Goal: Task Accomplishment & Management: Use online tool/utility

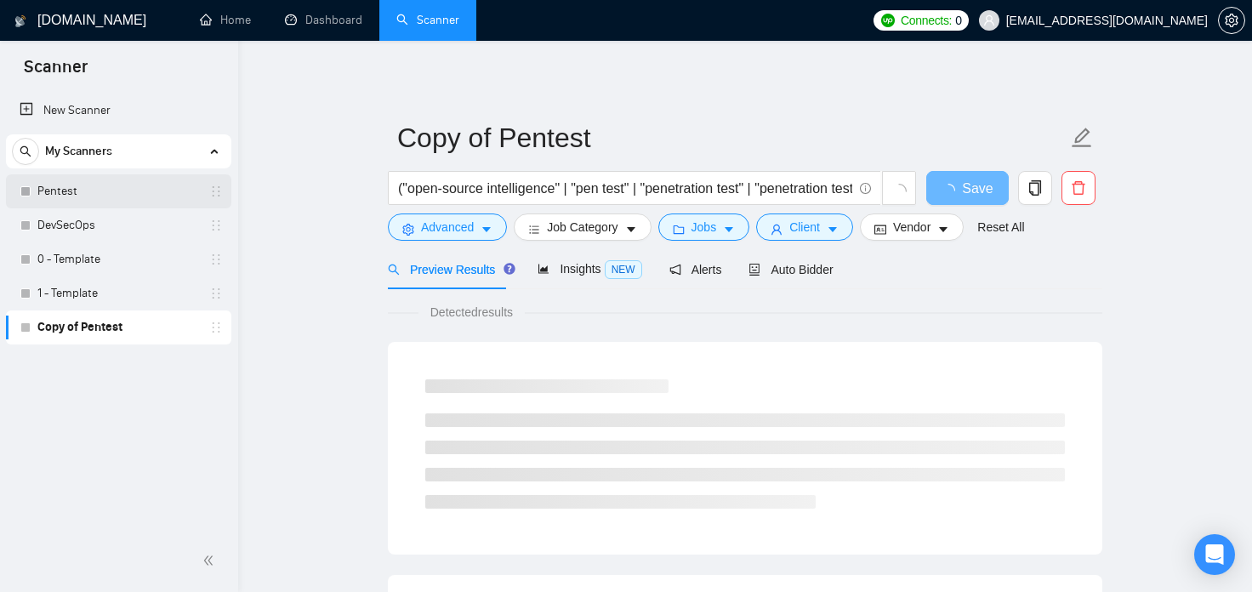
click at [82, 197] on link "Pentest" at bounding box center [118, 191] width 162 height 34
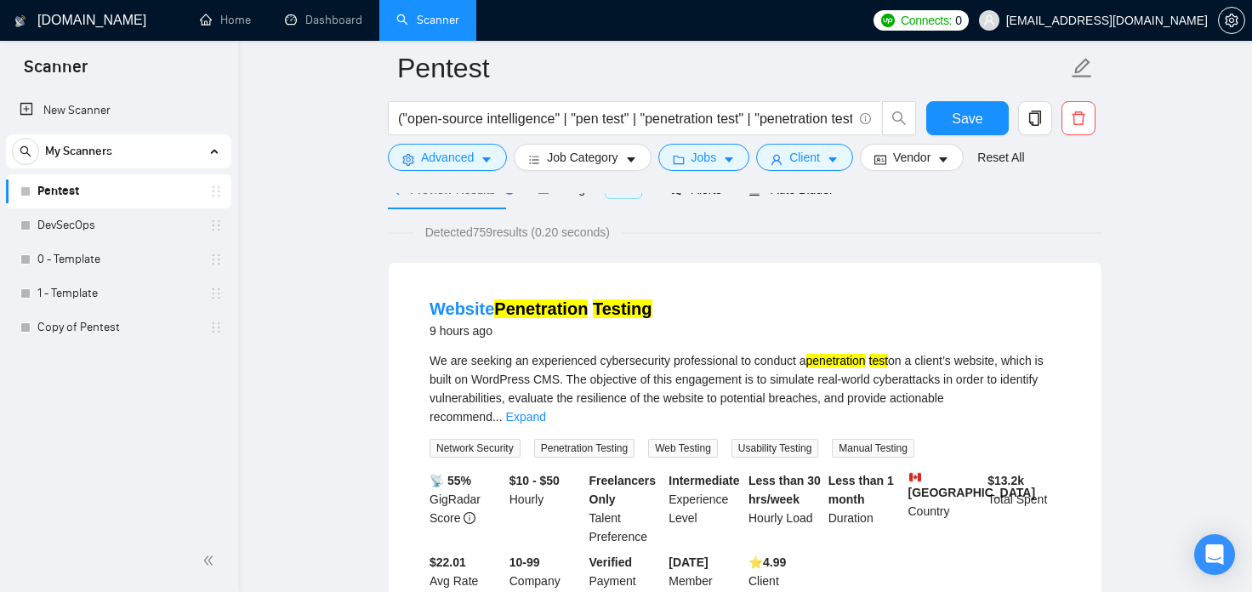
scroll to position [187, 0]
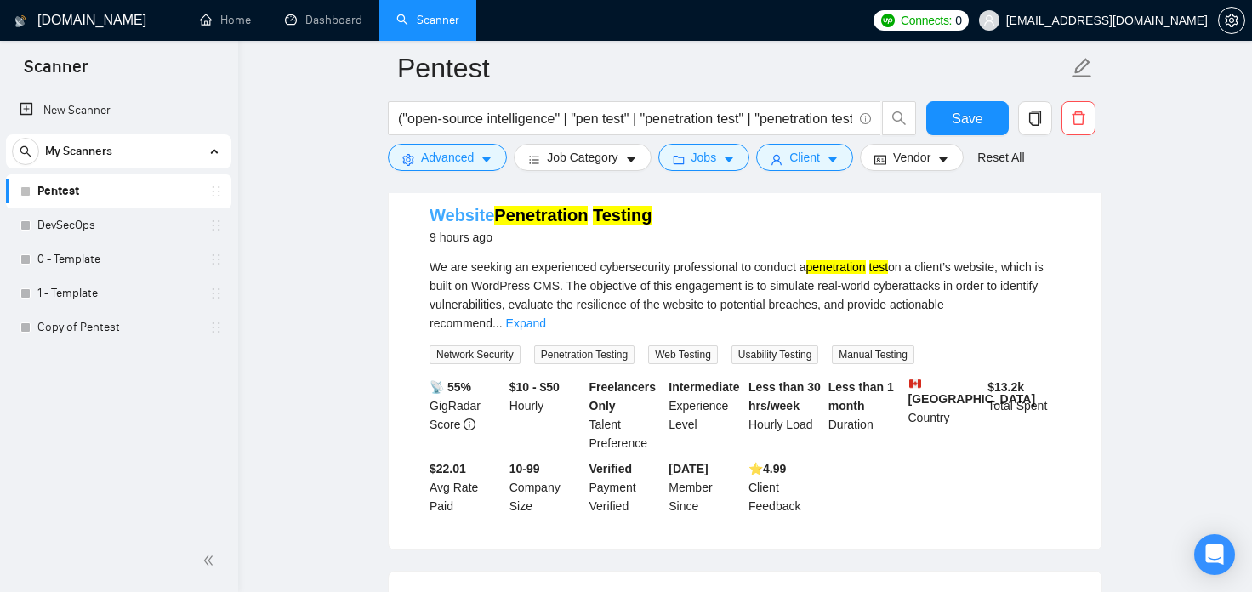
click at [535, 212] on mark "Penetration" at bounding box center [541, 215] width 94 height 19
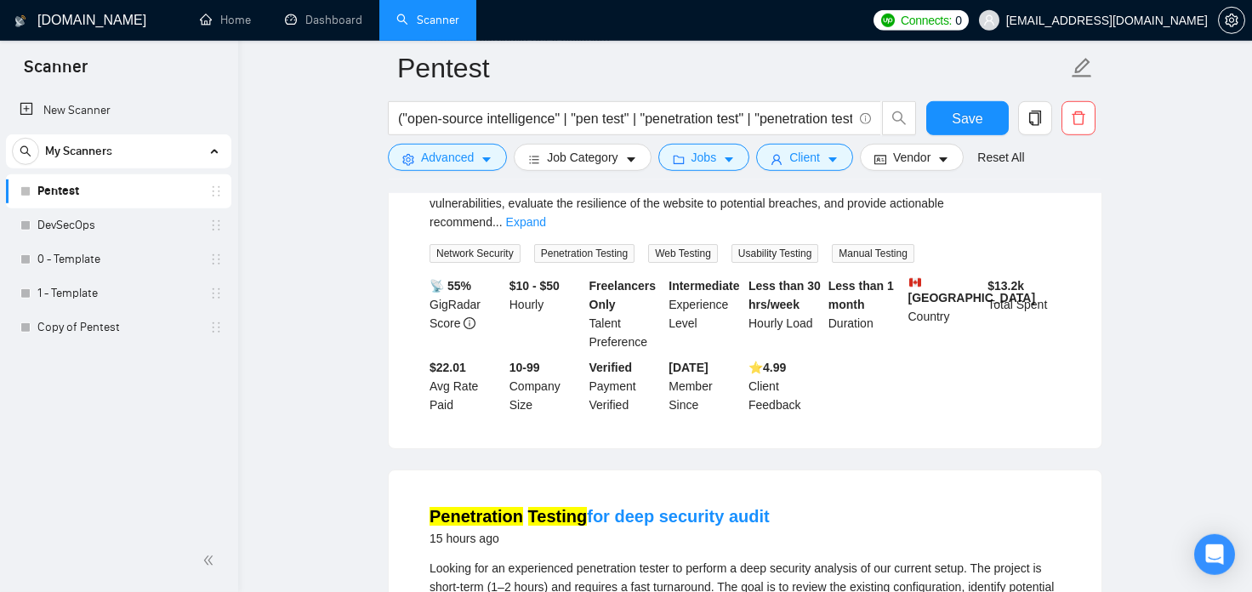
scroll to position [375, 0]
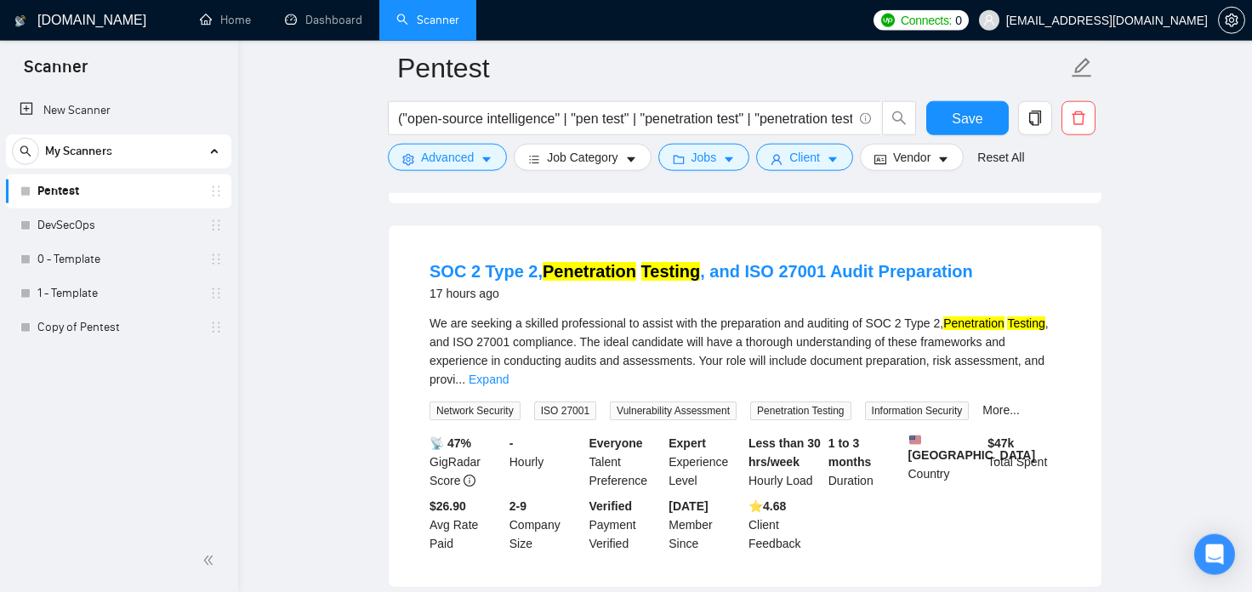
scroll to position [939, 0]
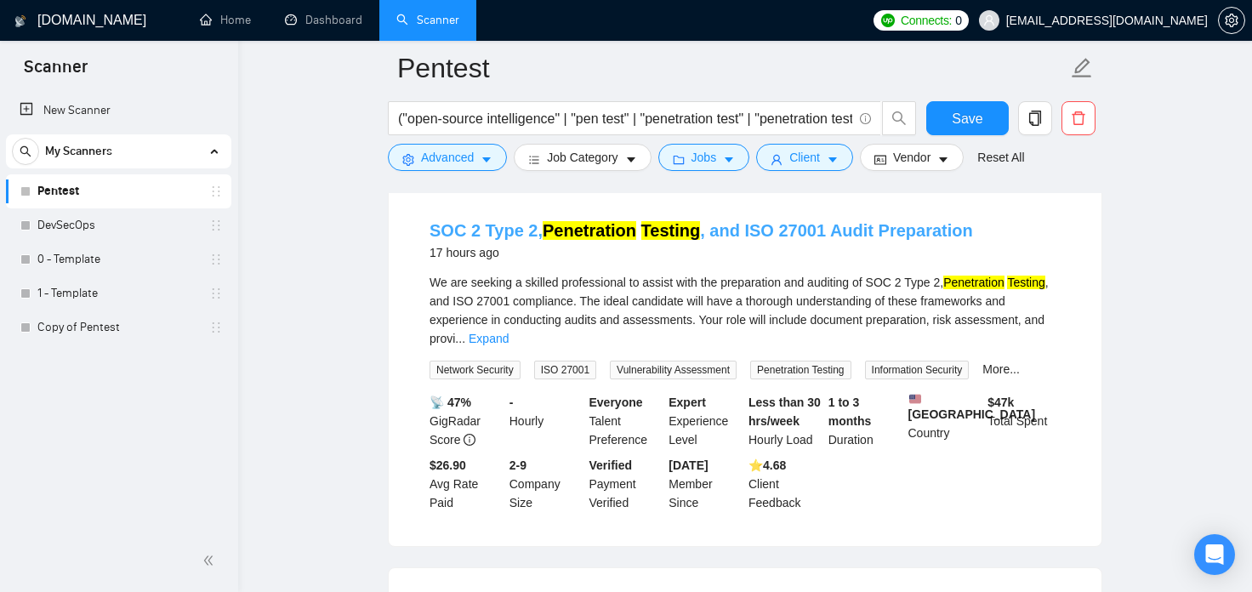
click at [530, 221] on link "SOC 2 Type 2, Penetration Testing , and ISO 27001 Audit Preparation" at bounding box center [700, 230] width 543 height 19
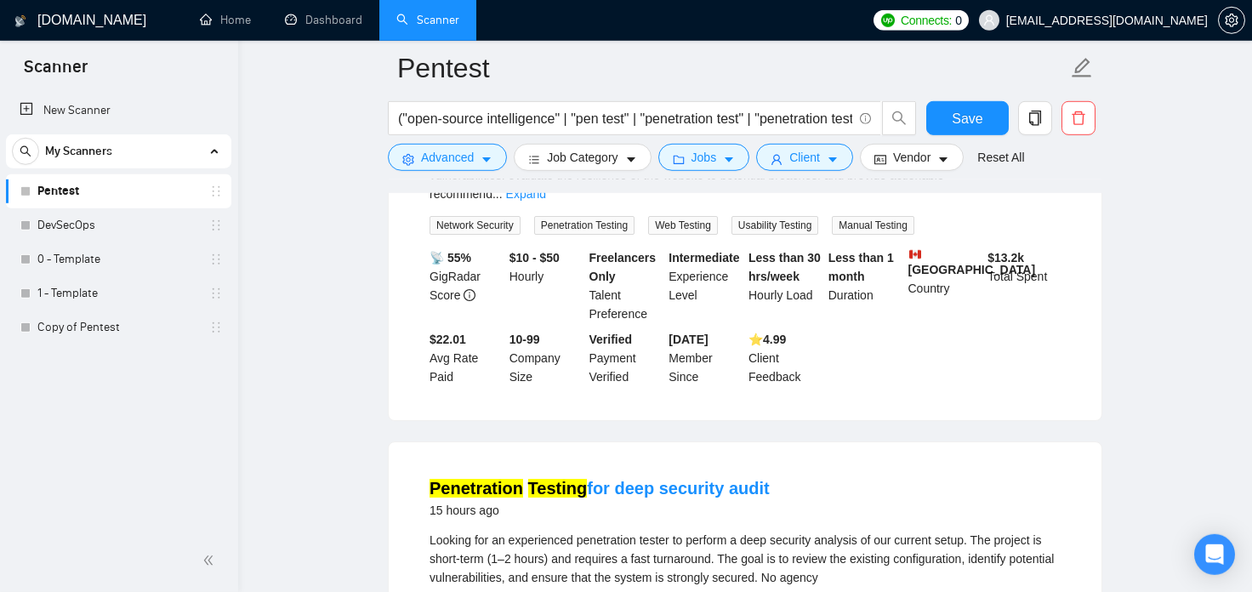
scroll to position [0, 0]
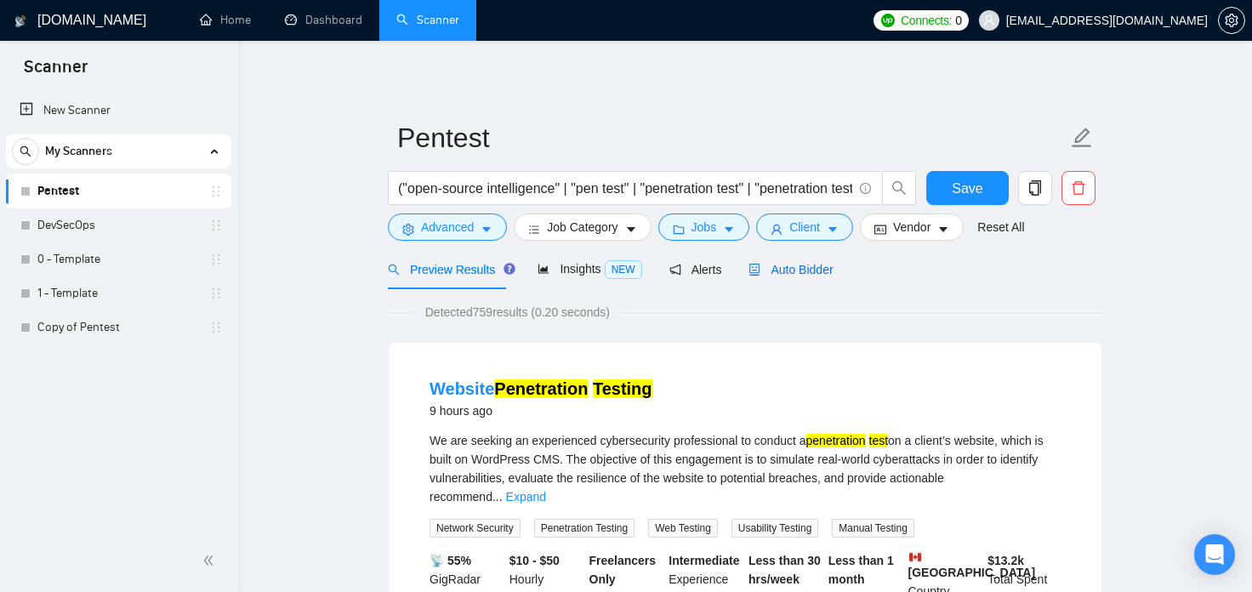
click at [787, 264] on span "Auto Bidder" at bounding box center [790, 270] width 84 height 14
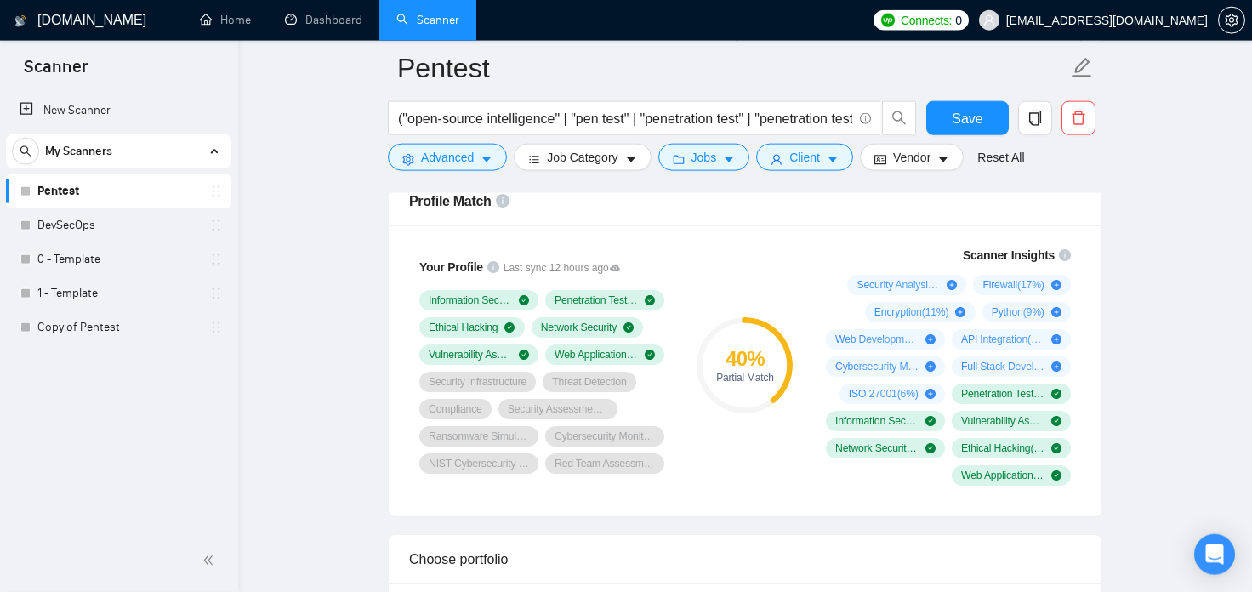
scroll to position [1126, 0]
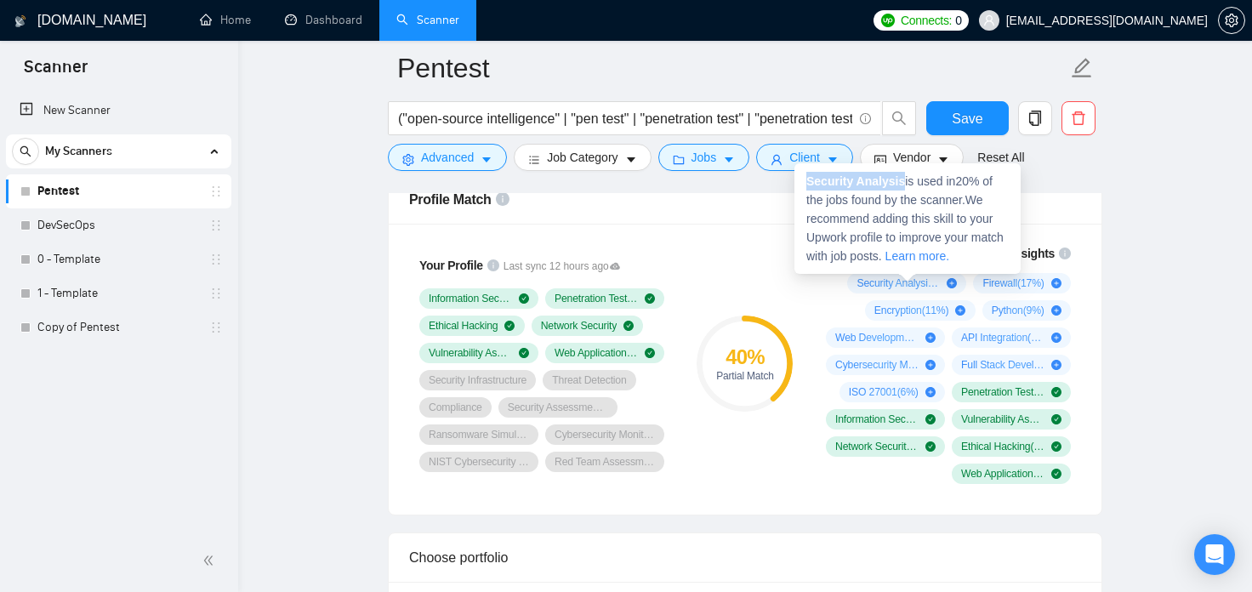
copy strong "Security Analysis"
drag, startPoint x: 899, startPoint y: 180, endPoint x: 799, endPoint y: 183, distance: 99.5
click at [799, 183] on div "Security Analysis is used in 20 % of the jobs found by the scanner. We recommen…" at bounding box center [907, 218] width 226 height 111
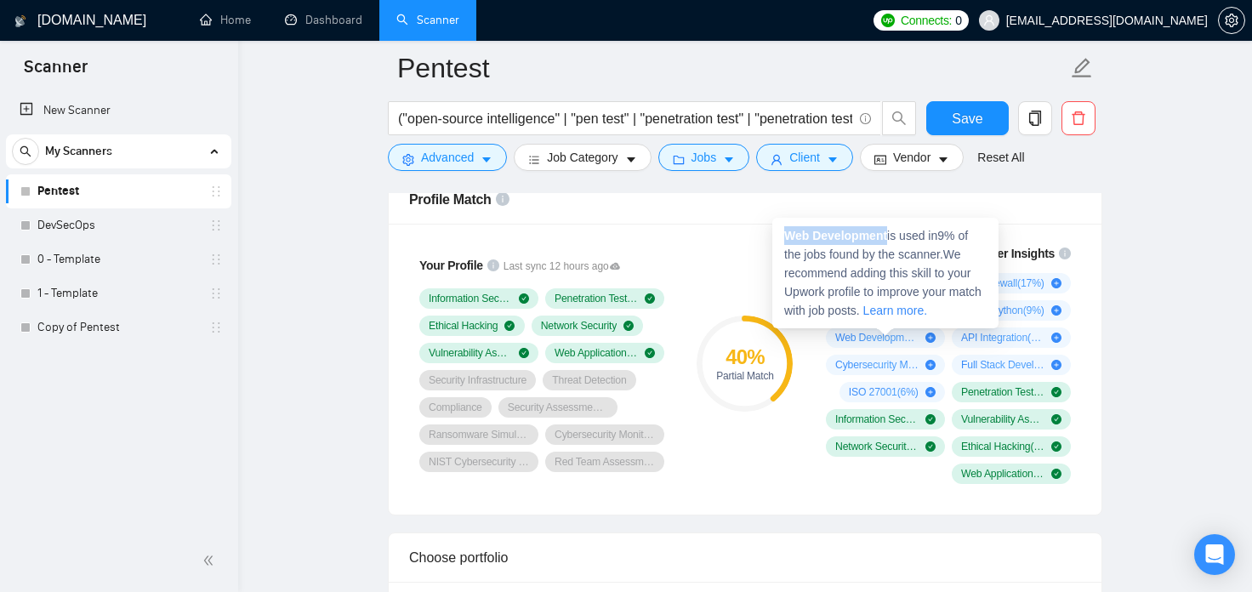
drag, startPoint x: 890, startPoint y: 237, endPoint x: 778, endPoint y: 237, distance: 111.4
click at [778, 237] on div "Web Development is used in 9 % of the jobs found by the scanner. We recommend a…" at bounding box center [885, 273] width 226 height 111
copy strong "Web Development"
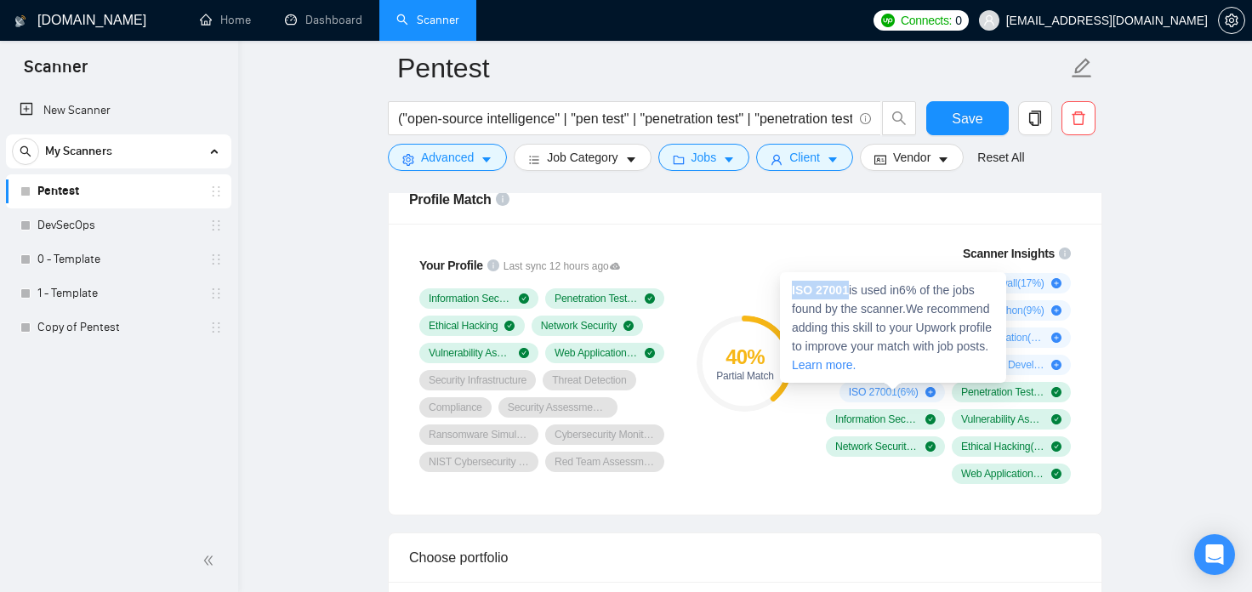
drag, startPoint x: 847, startPoint y: 287, endPoint x: 790, endPoint y: 288, distance: 57.0
click at [790, 288] on div "ISO 27001 is used in 6 % of the jobs found by the scanner. We recommend adding …" at bounding box center [893, 327] width 226 height 111
copy strong "ISO 27001"
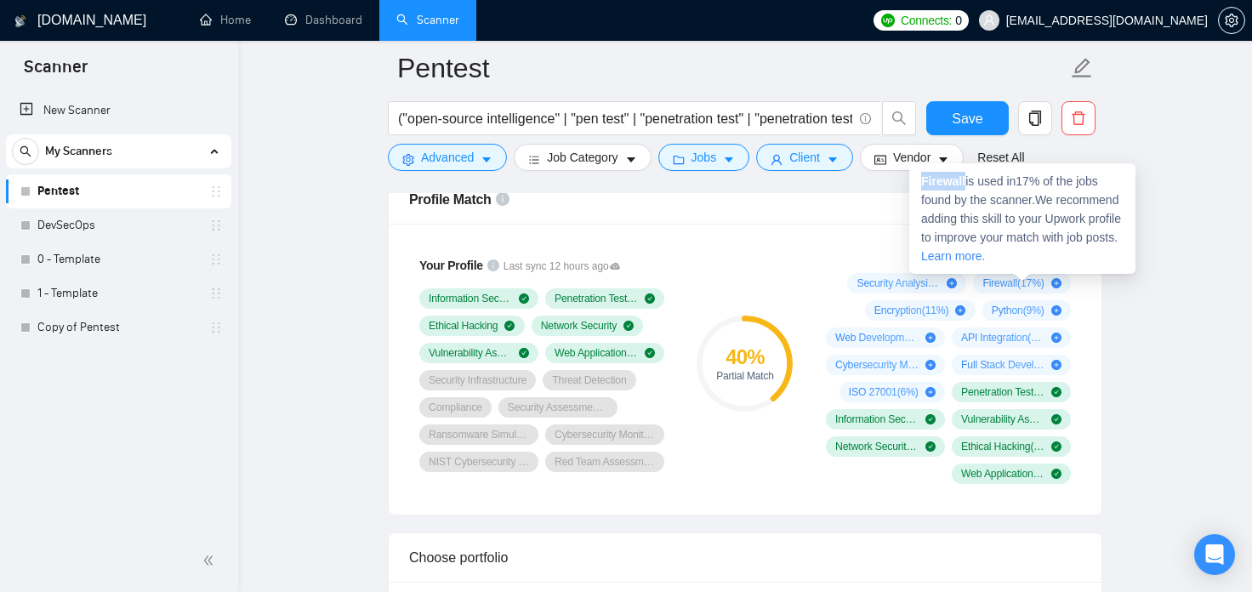
drag, startPoint x: 963, startPoint y: 180, endPoint x: 919, endPoint y: 182, distance: 44.3
click at [919, 182] on div "Firewall is used in 17 % of the jobs found by the scanner. We recommend adding …" at bounding box center [1022, 218] width 226 height 111
copy strong "Firewall"
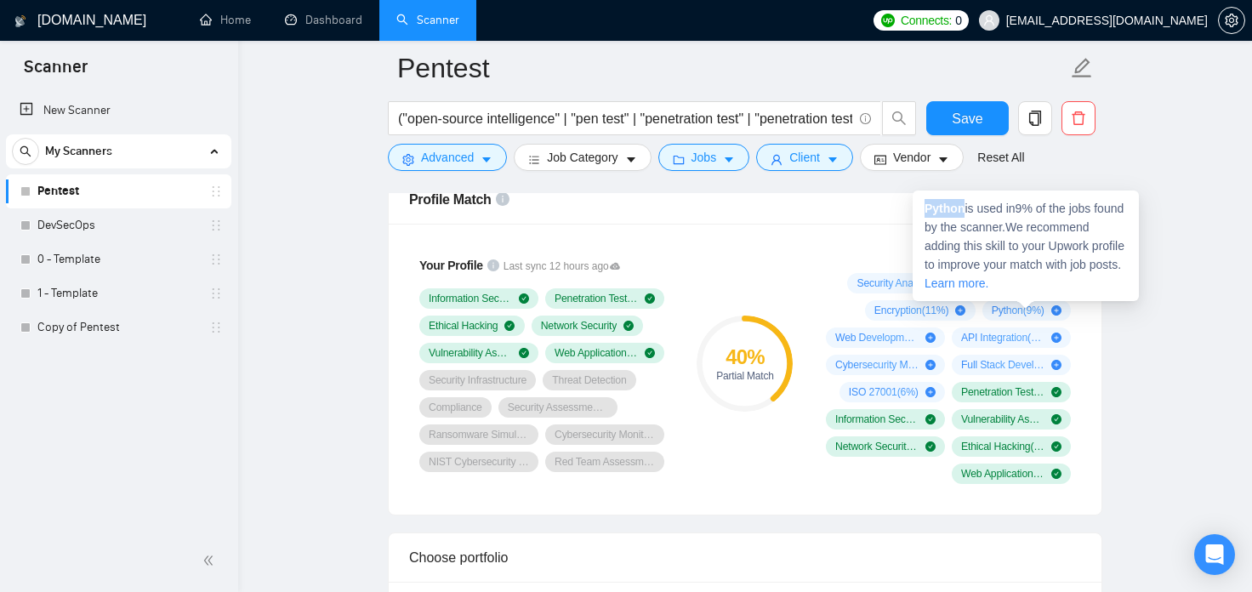
drag, startPoint x: 963, startPoint y: 209, endPoint x: 925, endPoint y: 206, distance: 38.4
click at [925, 206] on strong "Python" at bounding box center [944, 209] width 40 height 14
copy strong "Python"
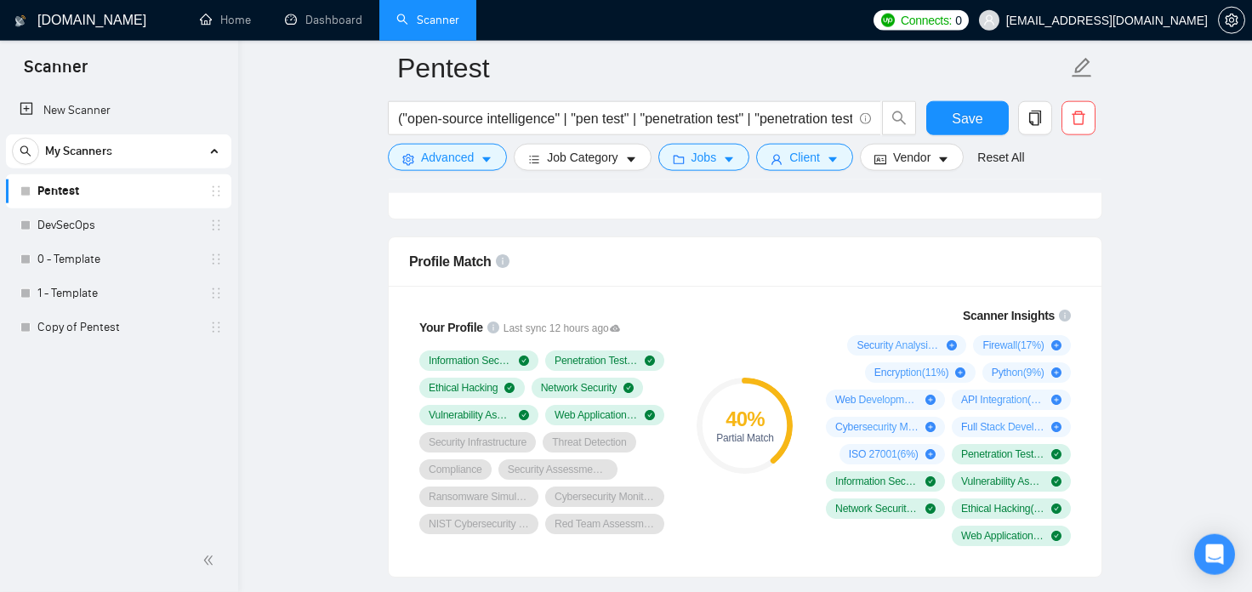
scroll to position [1032, 0]
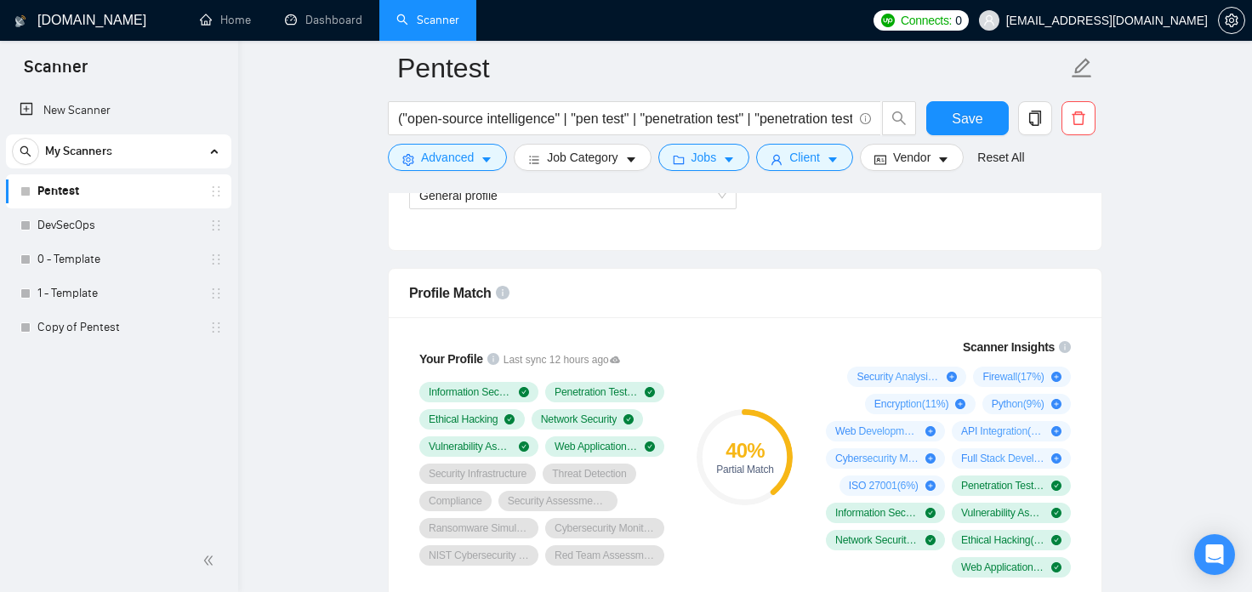
click at [660, 319] on div "Your Profile Last sync 12 hours ago Information Security Penetration Testing Et…" at bounding box center [745, 462] width 713 height 291
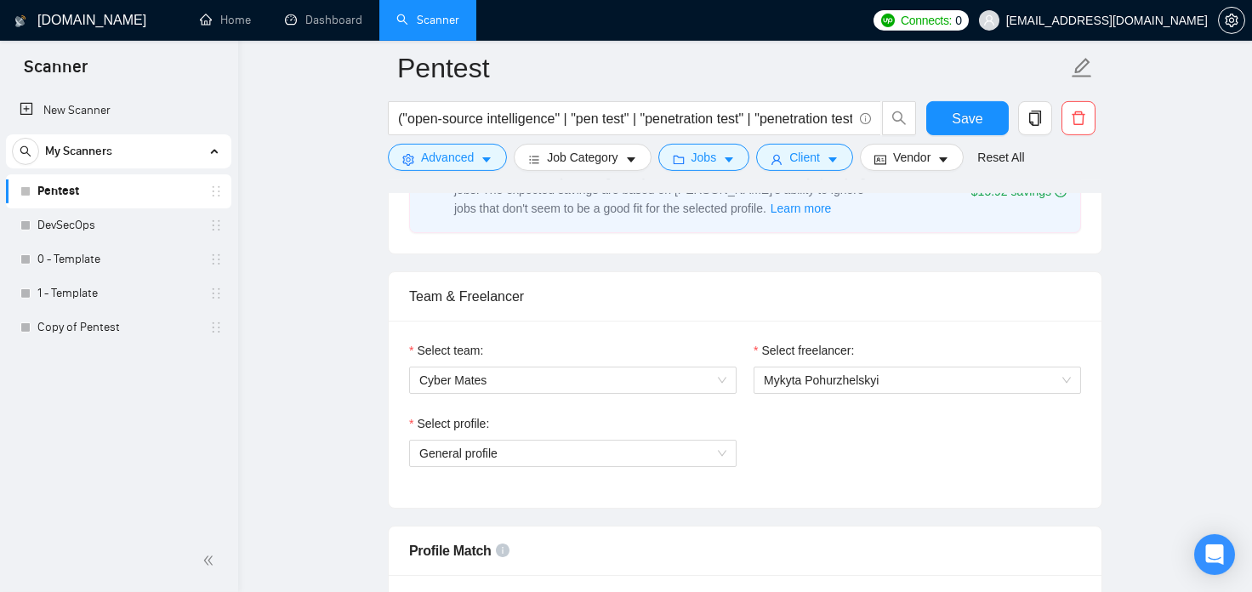
scroll to position [657, 0]
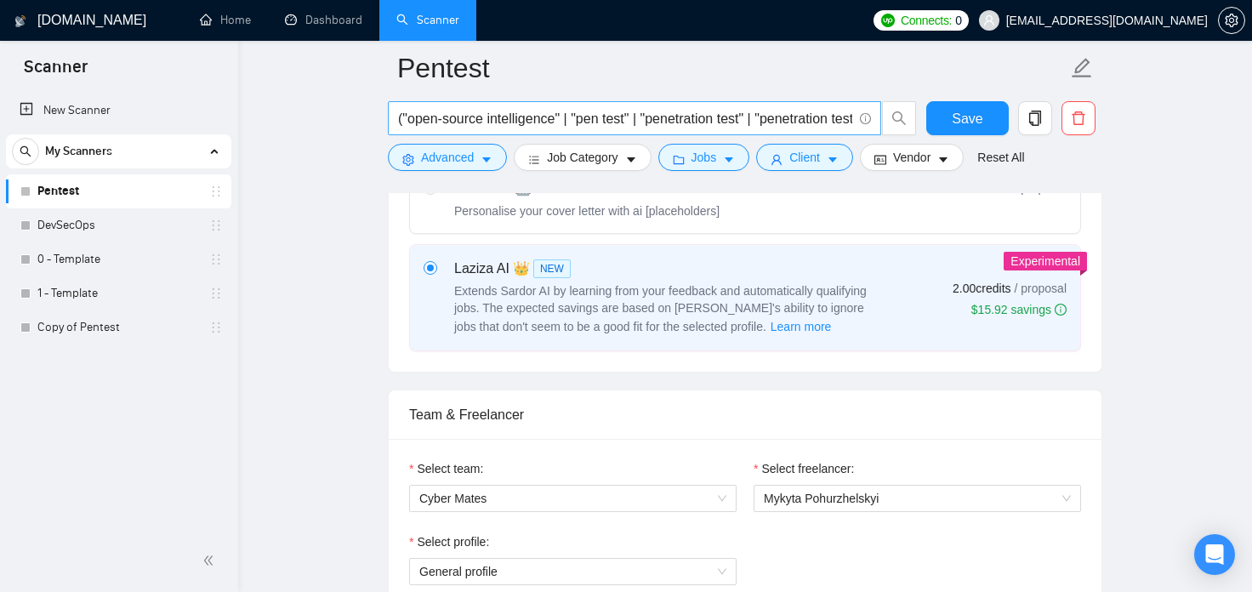
click at [601, 122] on input "("open-source intelligence" | "pen test" | "penetration test" | "penetration te…" at bounding box center [625, 118] width 454 height 21
